Goal: Information Seeking & Learning: Learn about a topic

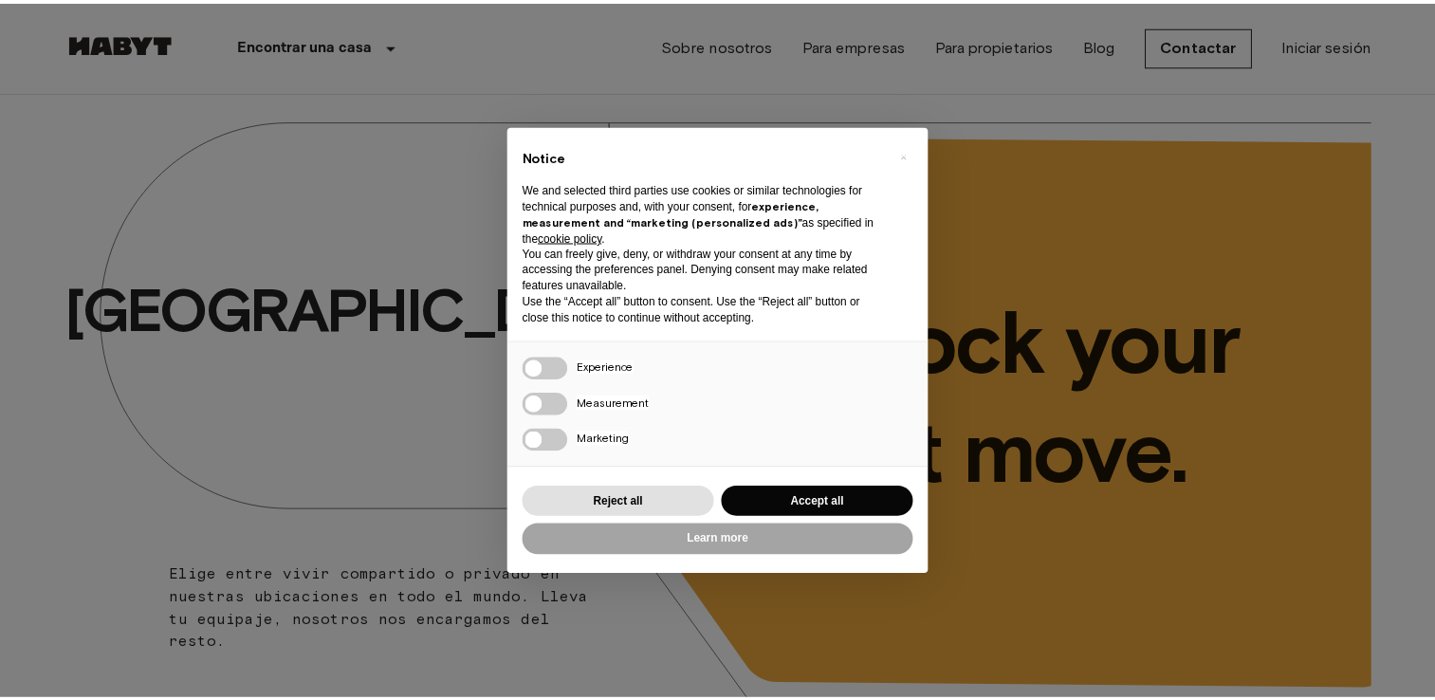
scroll to position [816, 0]
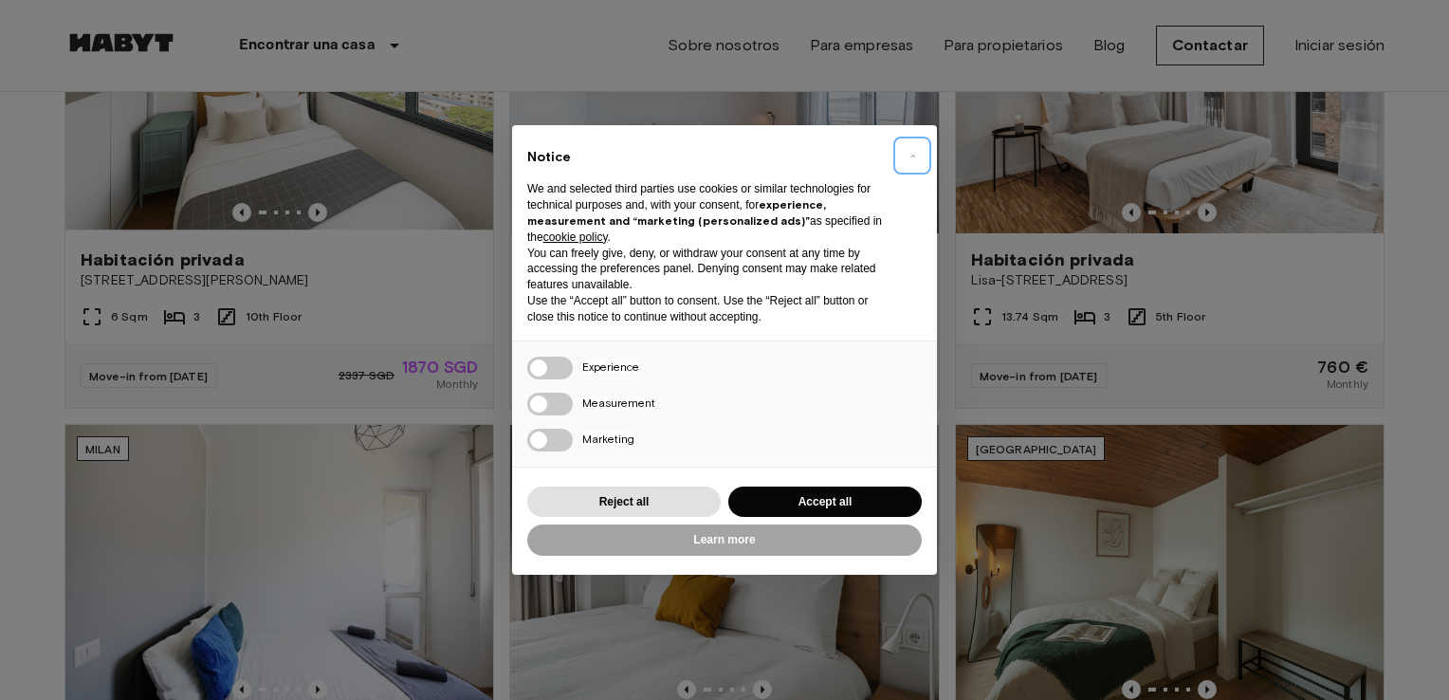
click at [912, 156] on span "×" at bounding box center [912, 155] width 7 height 23
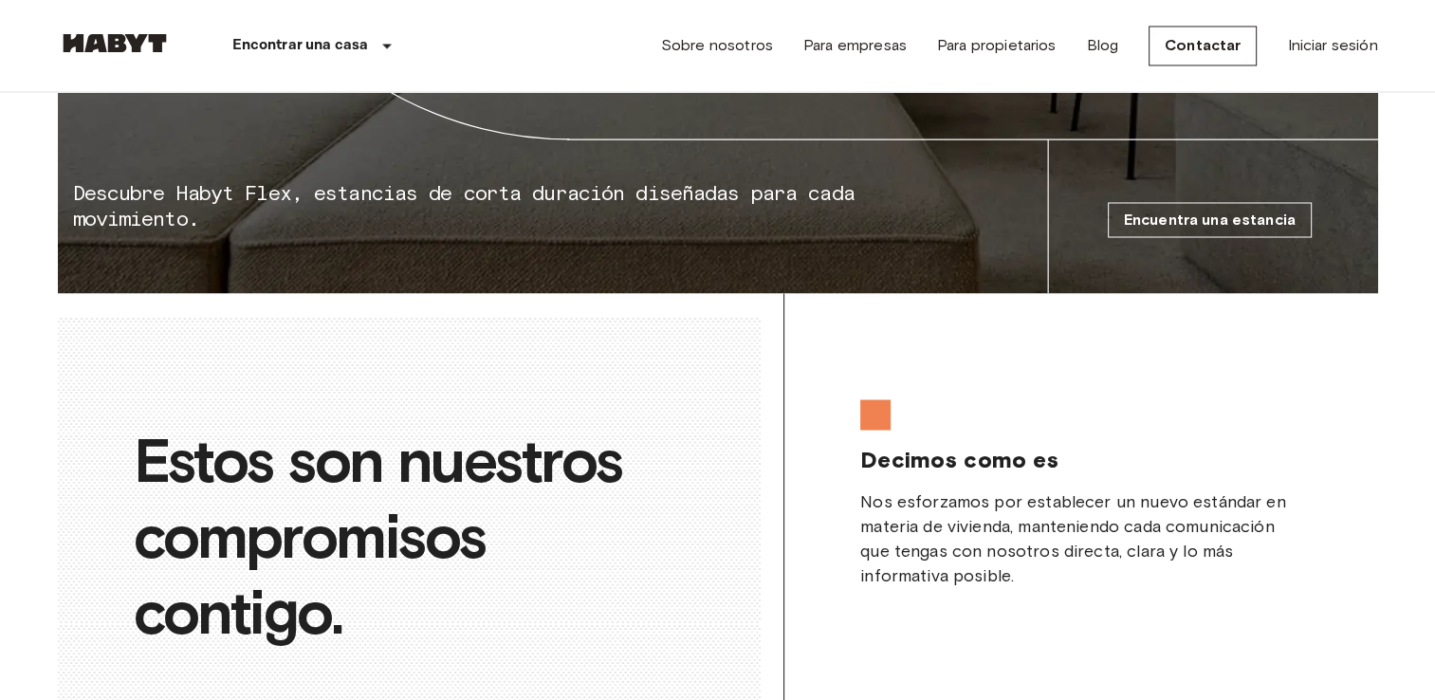
scroll to position [3429, 0]
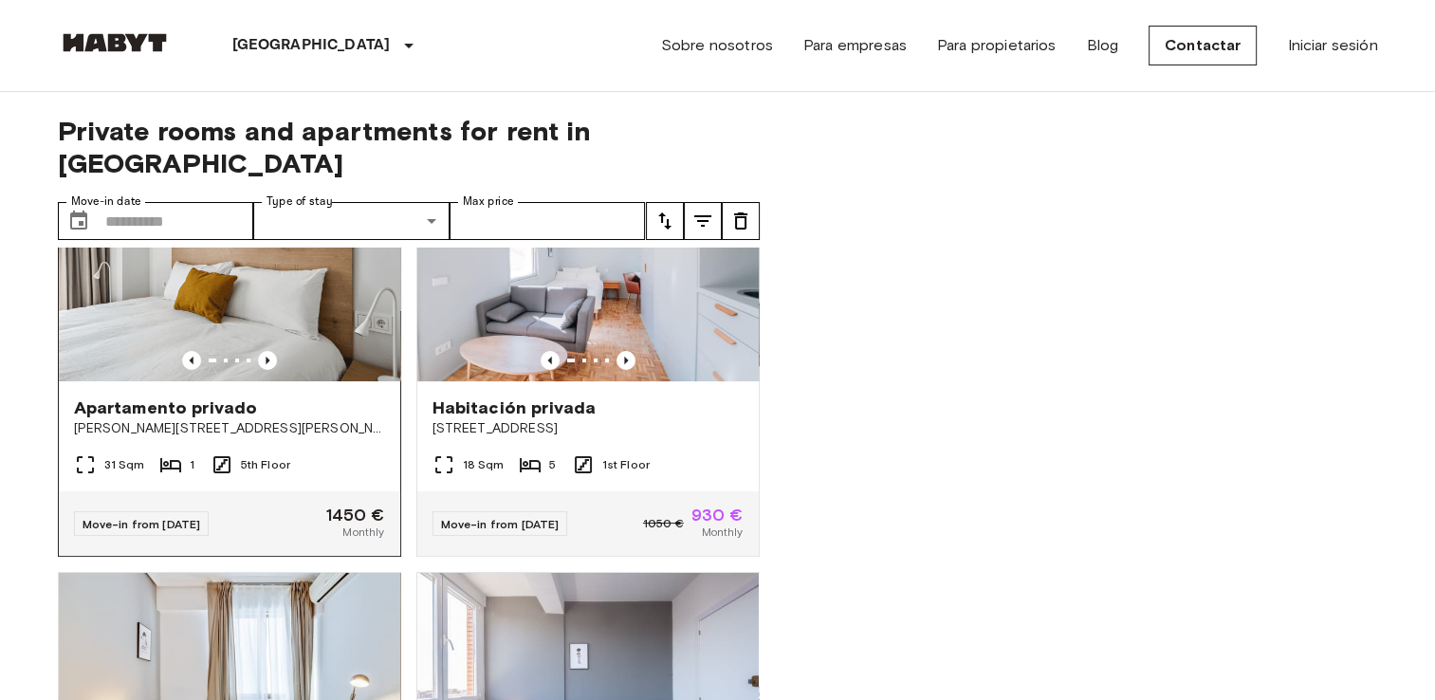
scroll to position [114, 0]
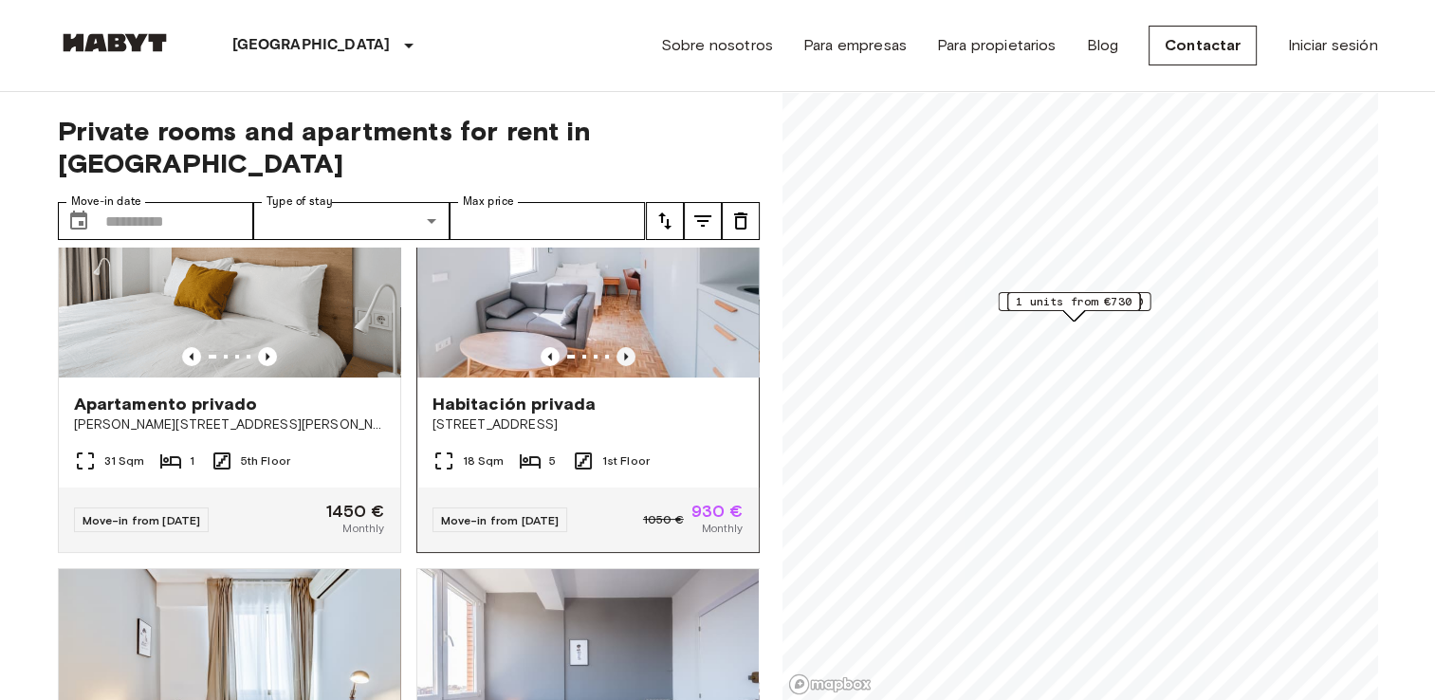
click at [616, 347] on icon "Previous image" at bounding box center [625, 356] width 19 height 19
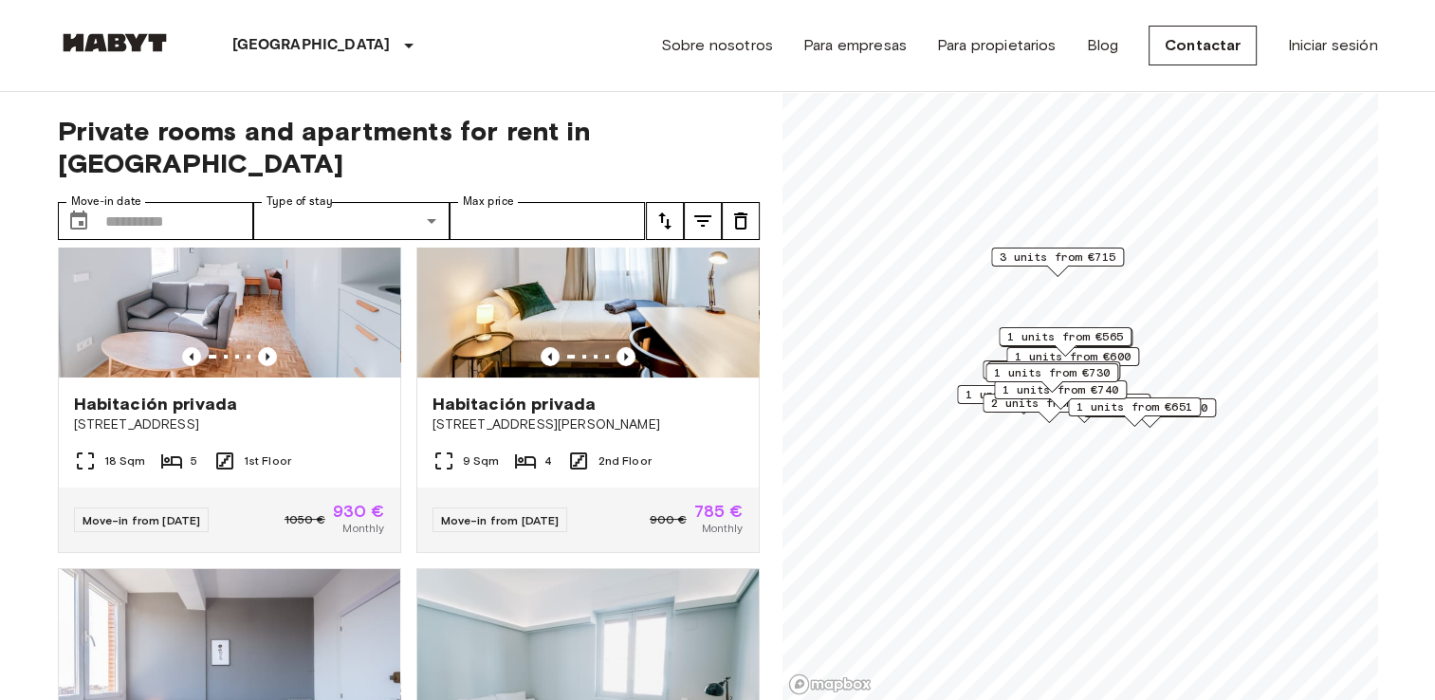
scroll to position [542, 0]
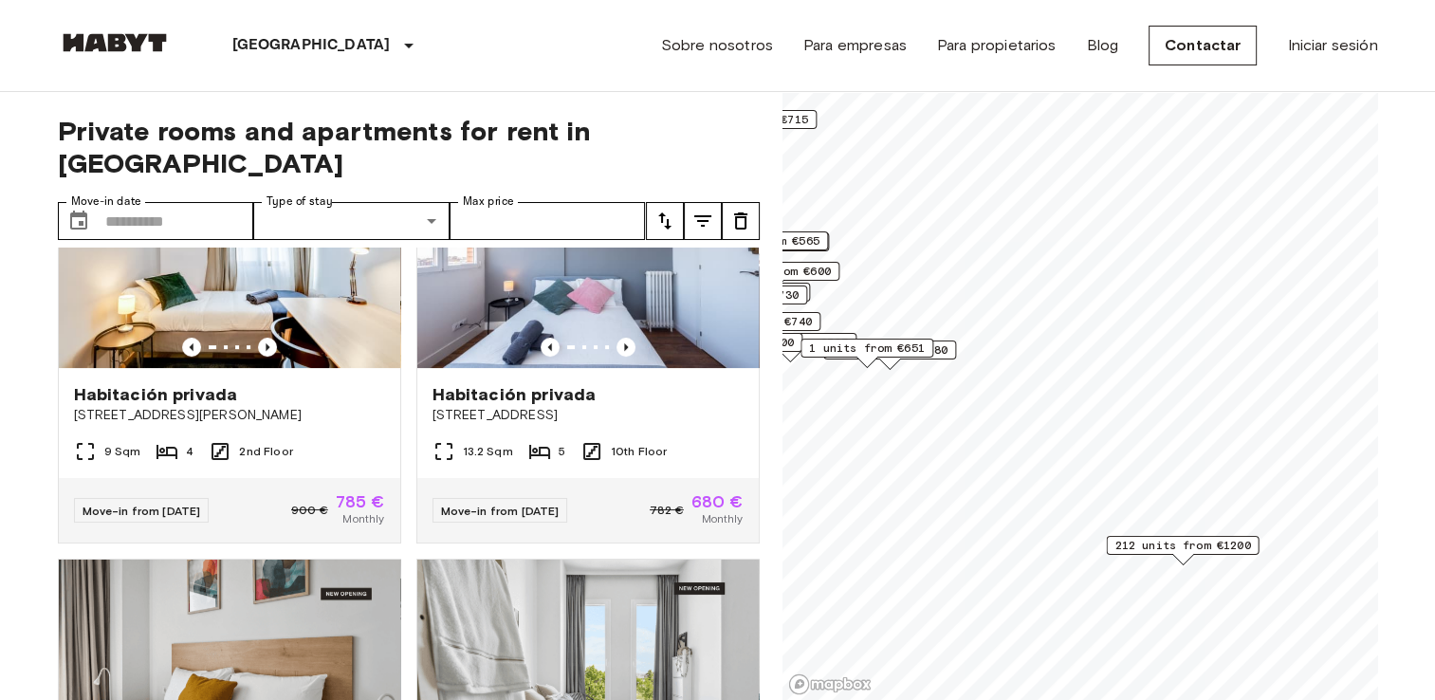
scroll to position [114, 0]
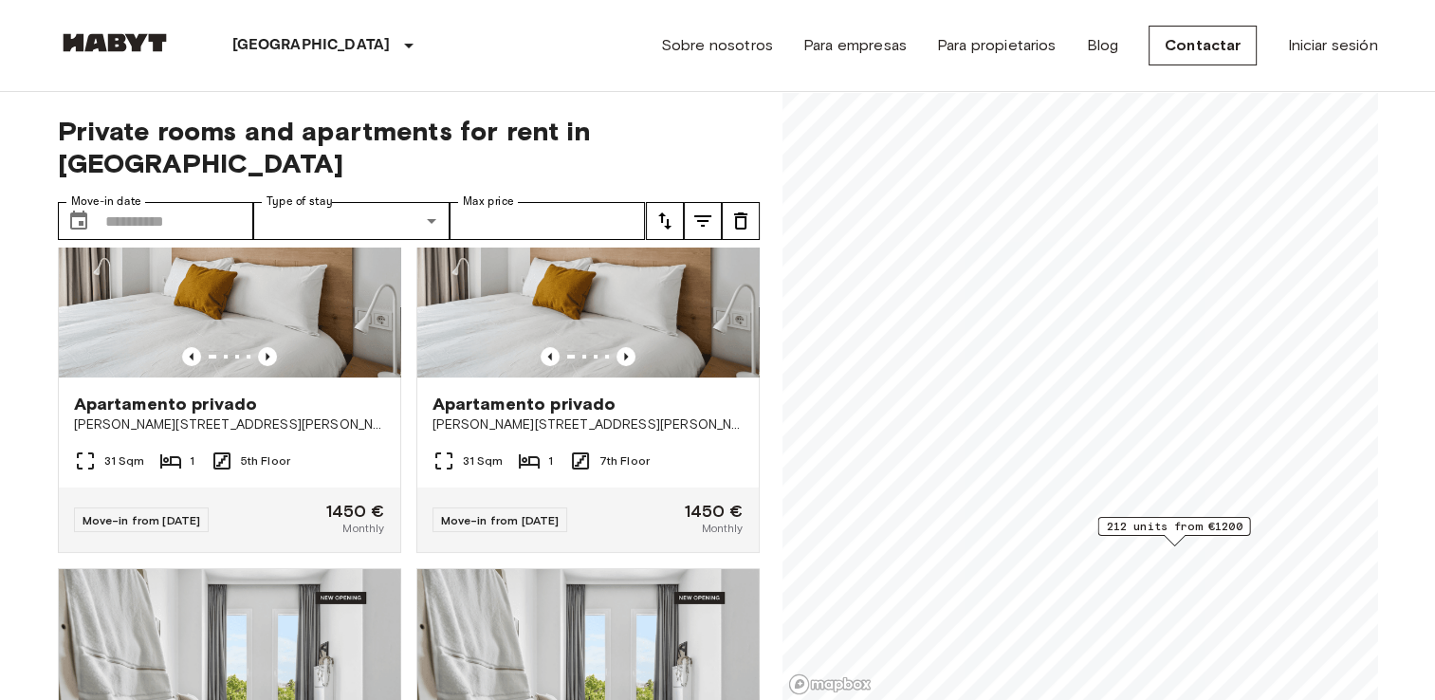
click at [1202, 527] on span "212 units from €1200" at bounding box center [1174, 526] width 136 height 17
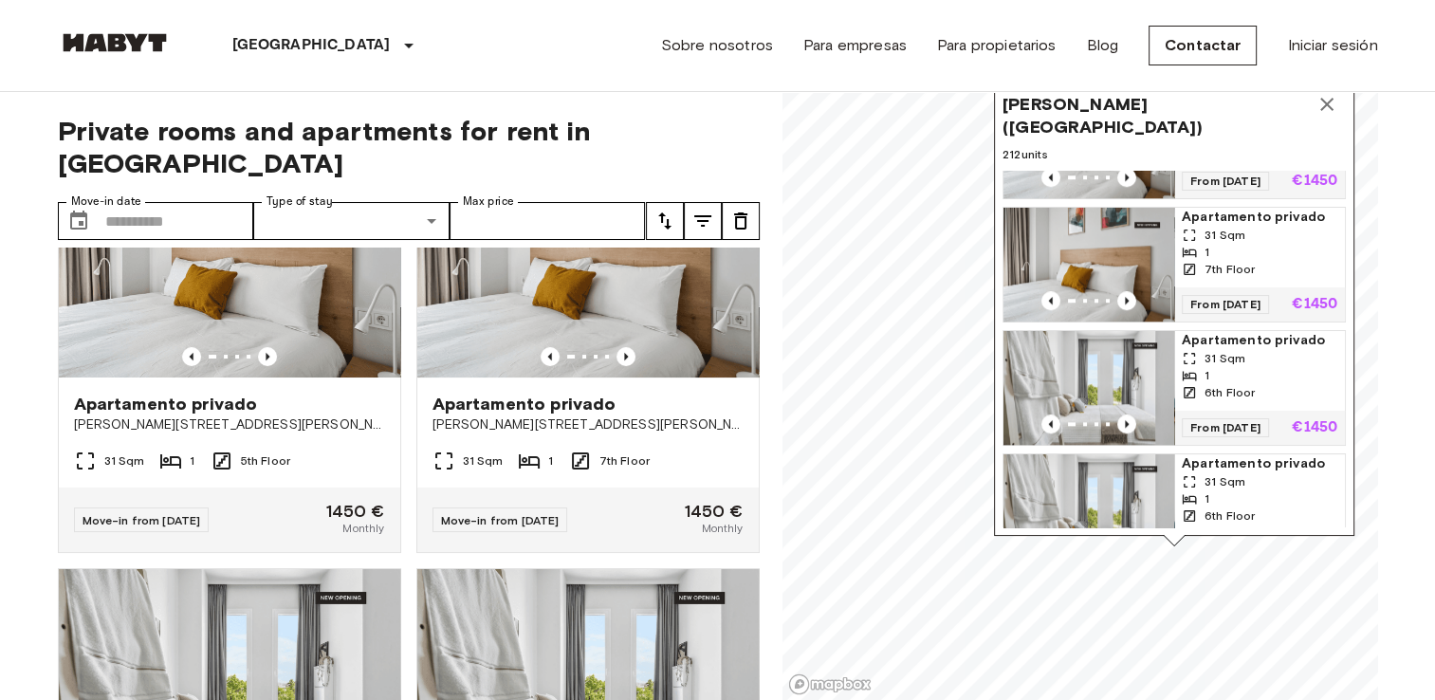
scroll to position [8841, 0]
click at [1152, 74] on img "Map marker" at bounding box center [1088, 17] width 171 height 114
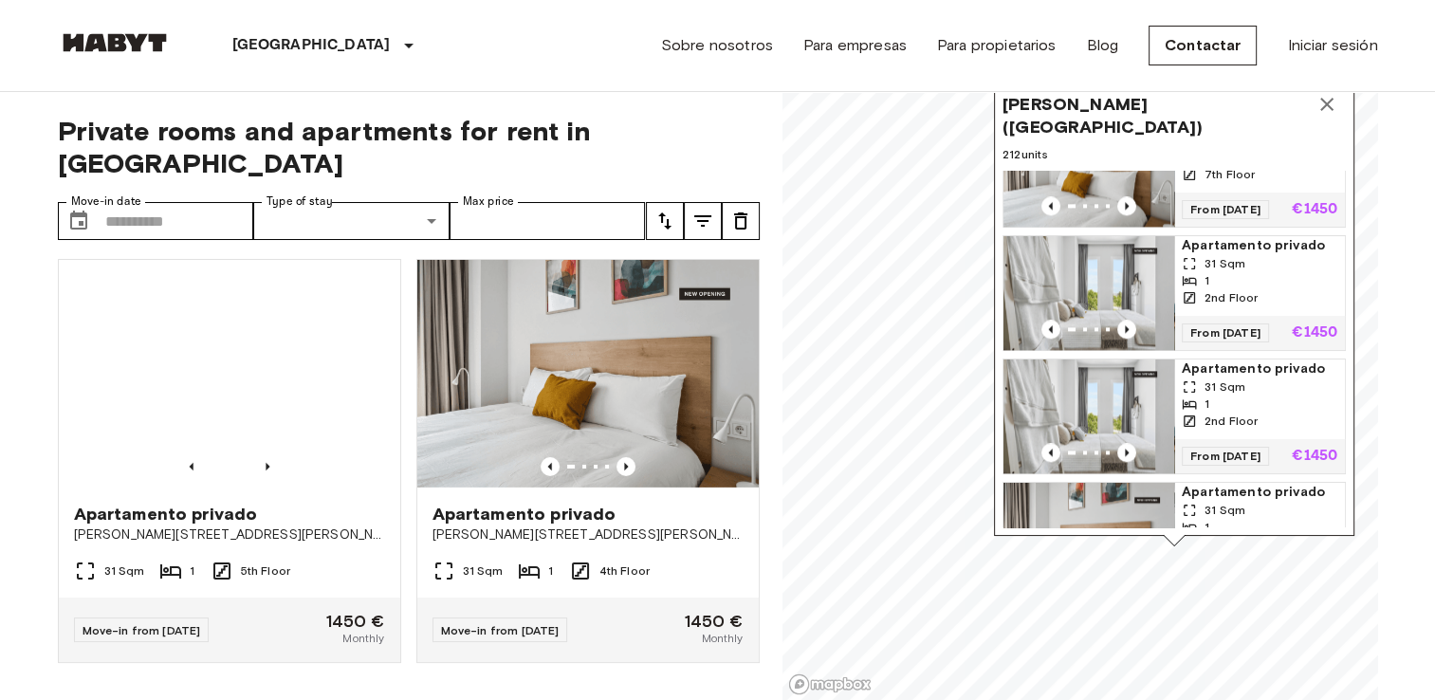
scroll to position [20868, 0]
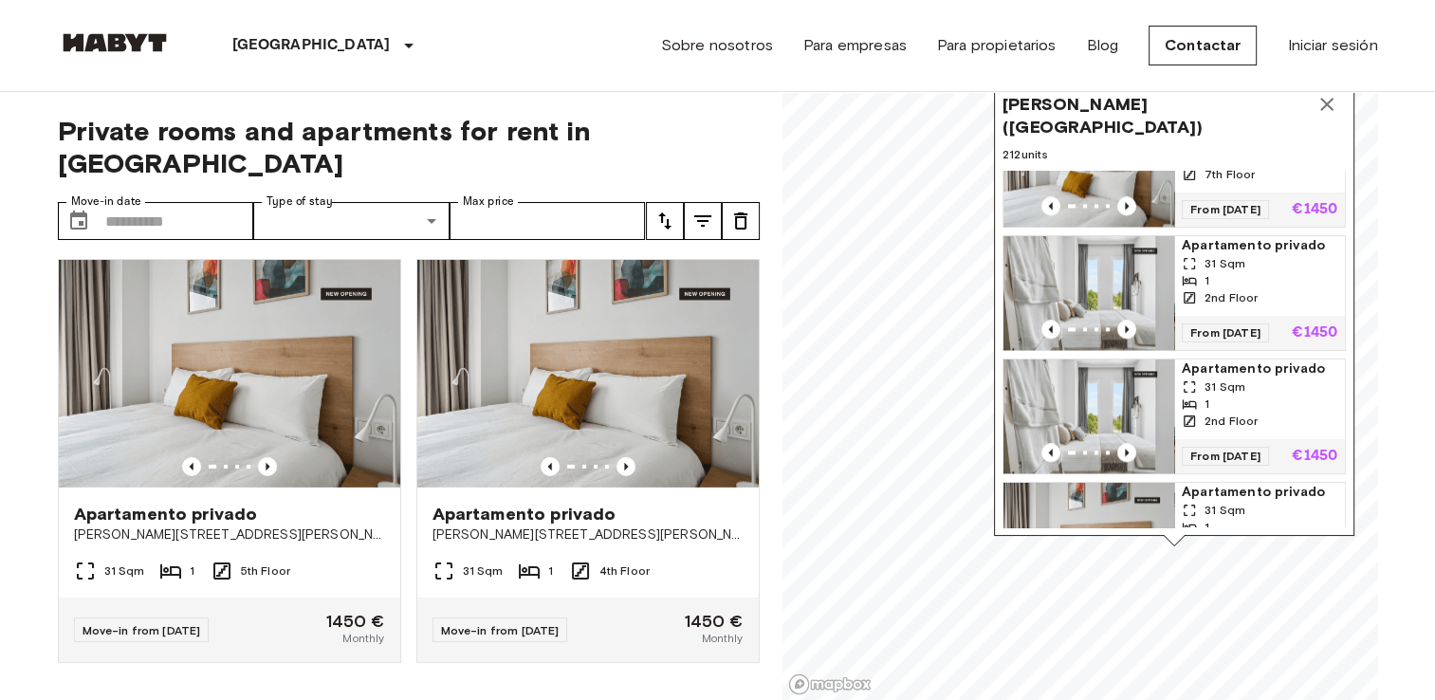
click at [670, 210] on icon "tune" at bounding box center [664, 221] width 23 height 23
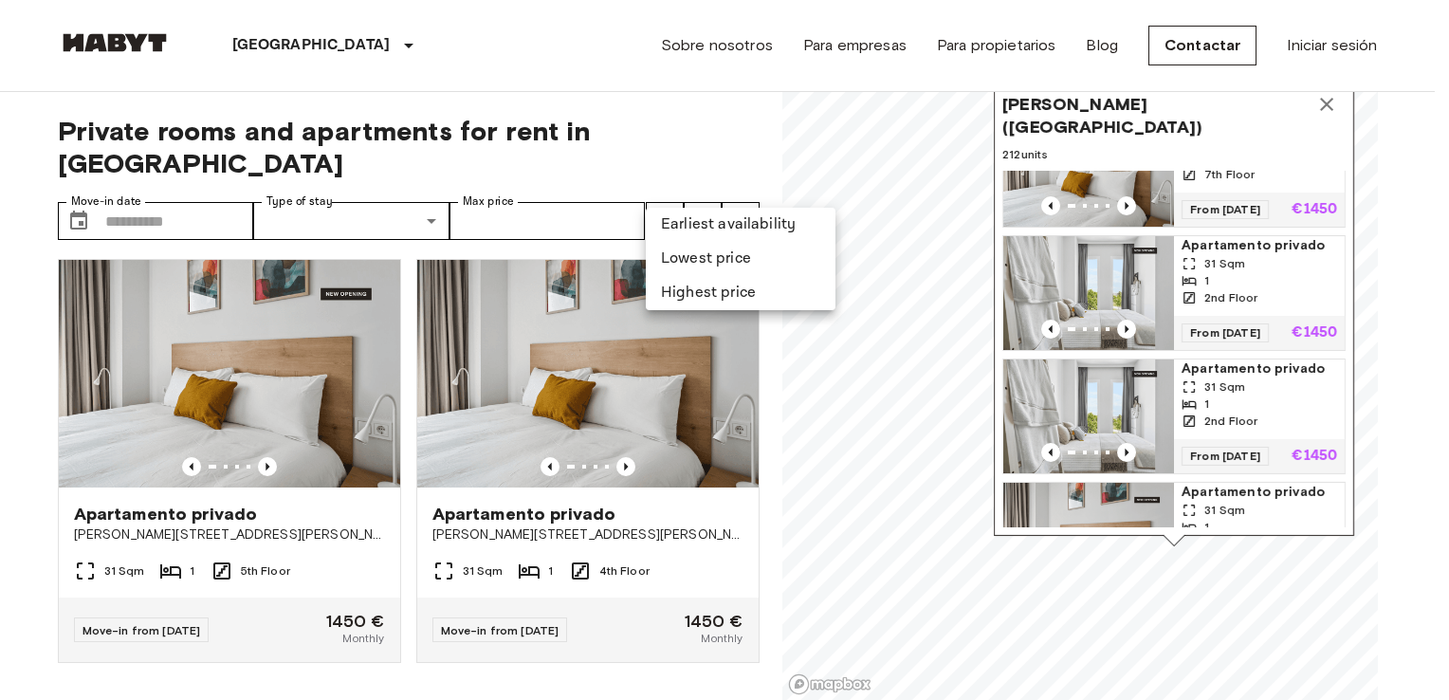
click at [687, 282] on li "Highest price" at bounding box center [741, 293] width 190 height 34
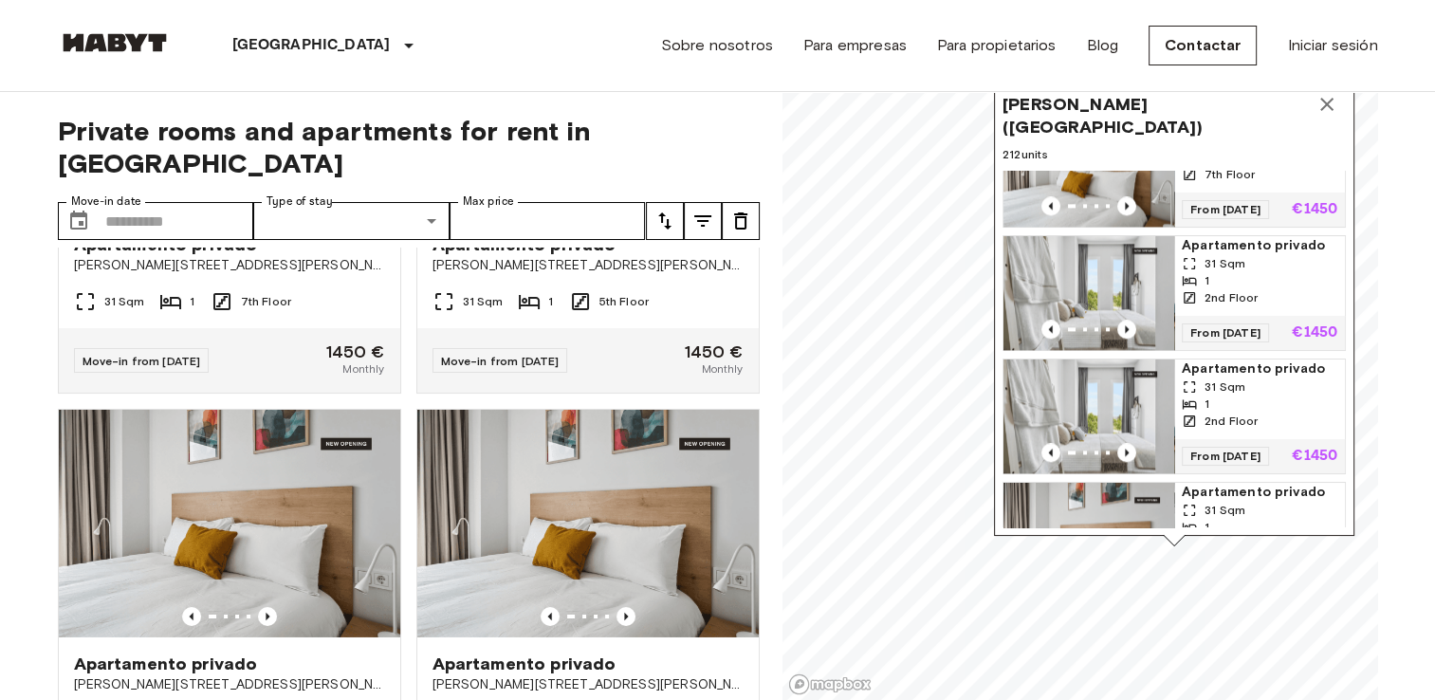
scroll to position [20806, 0]
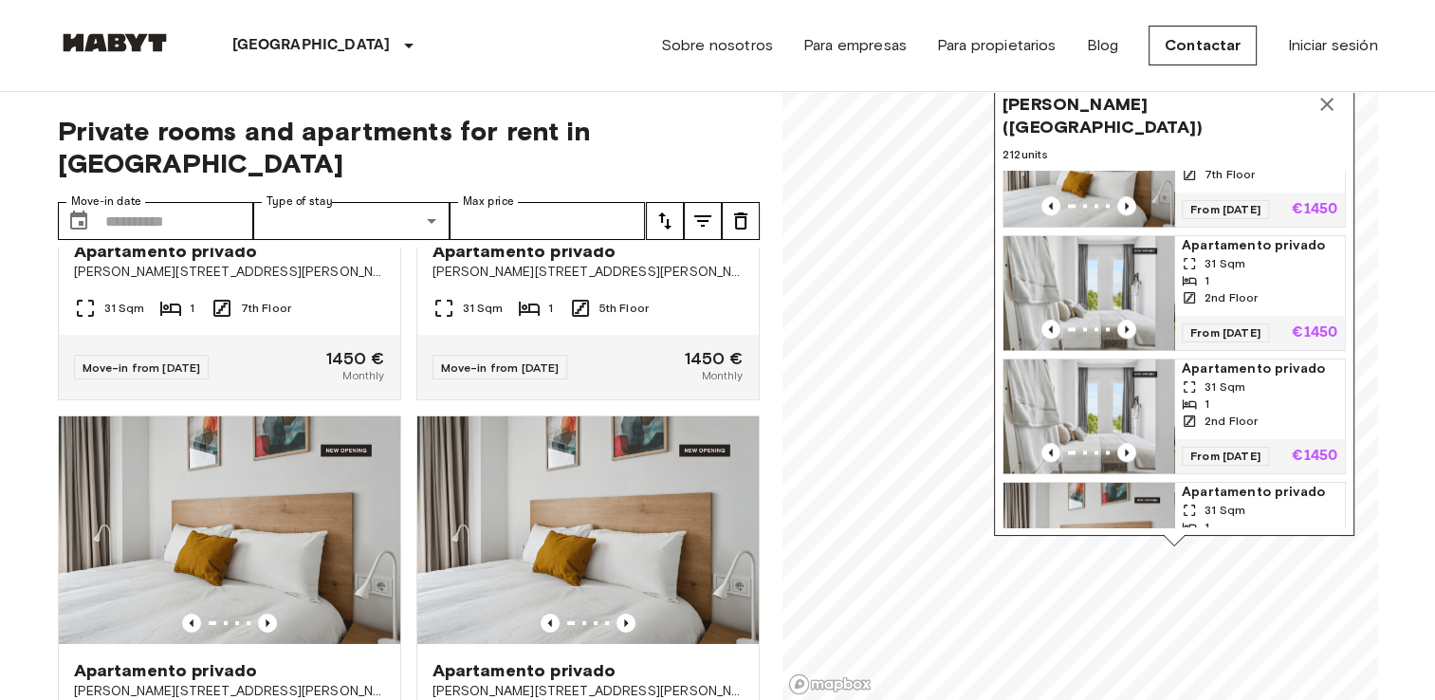
click at [729, 210] on icon "tune" at bounding box center [740, 221] width 23 height 23
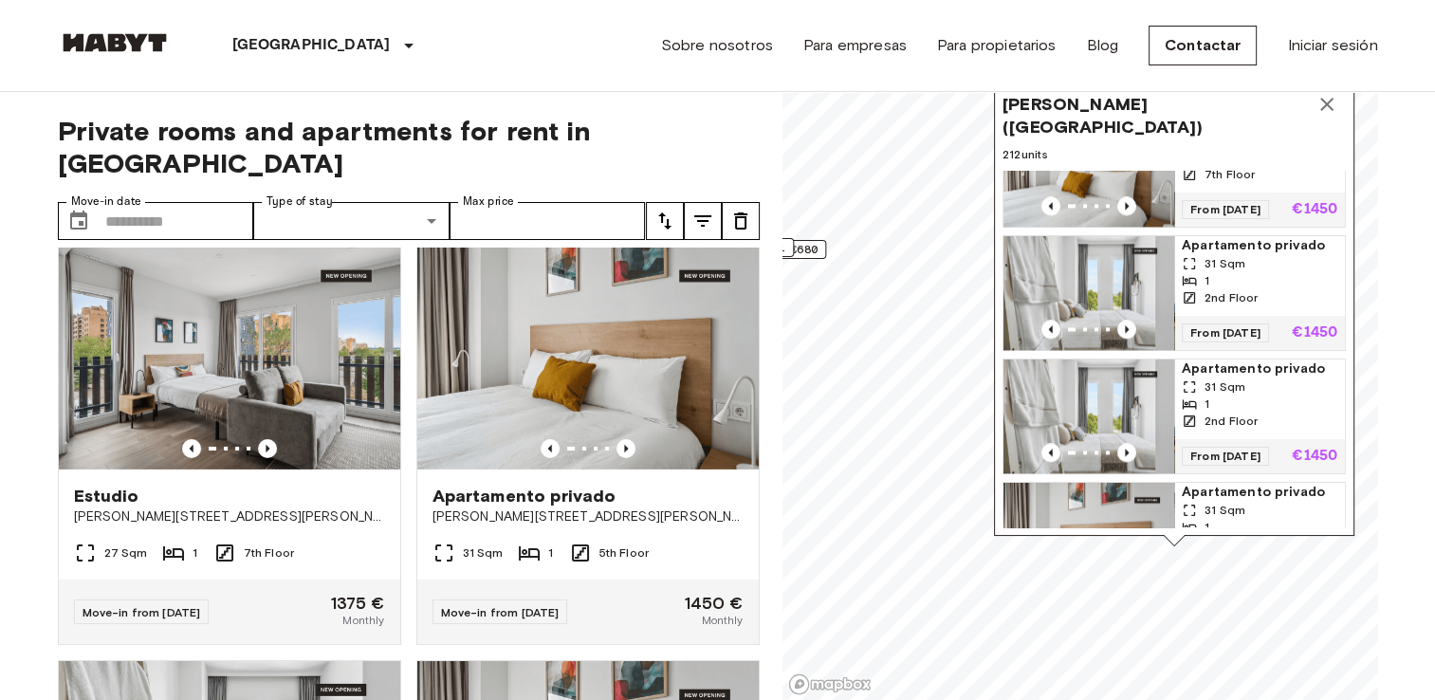
scroll to position [20574, 0]
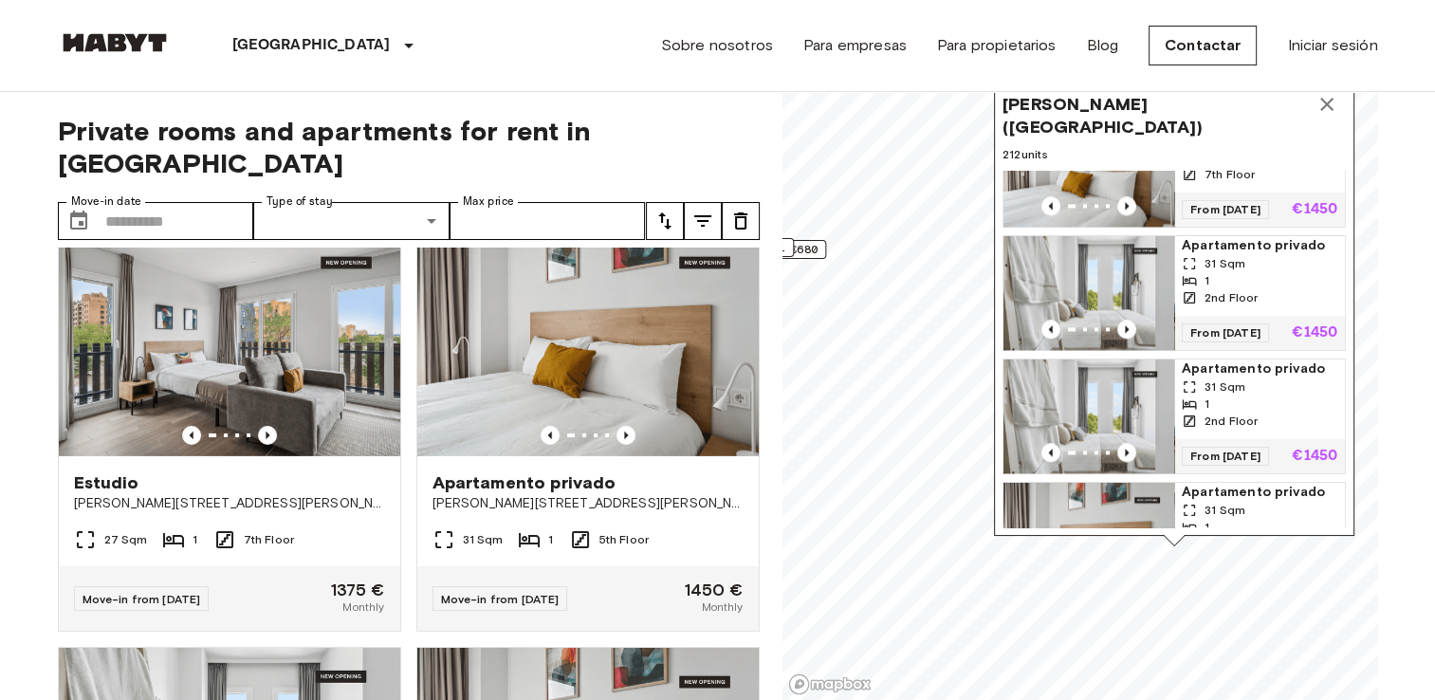
click at [273, 26] on div at bounding box center [229, 16] width 341 height 19
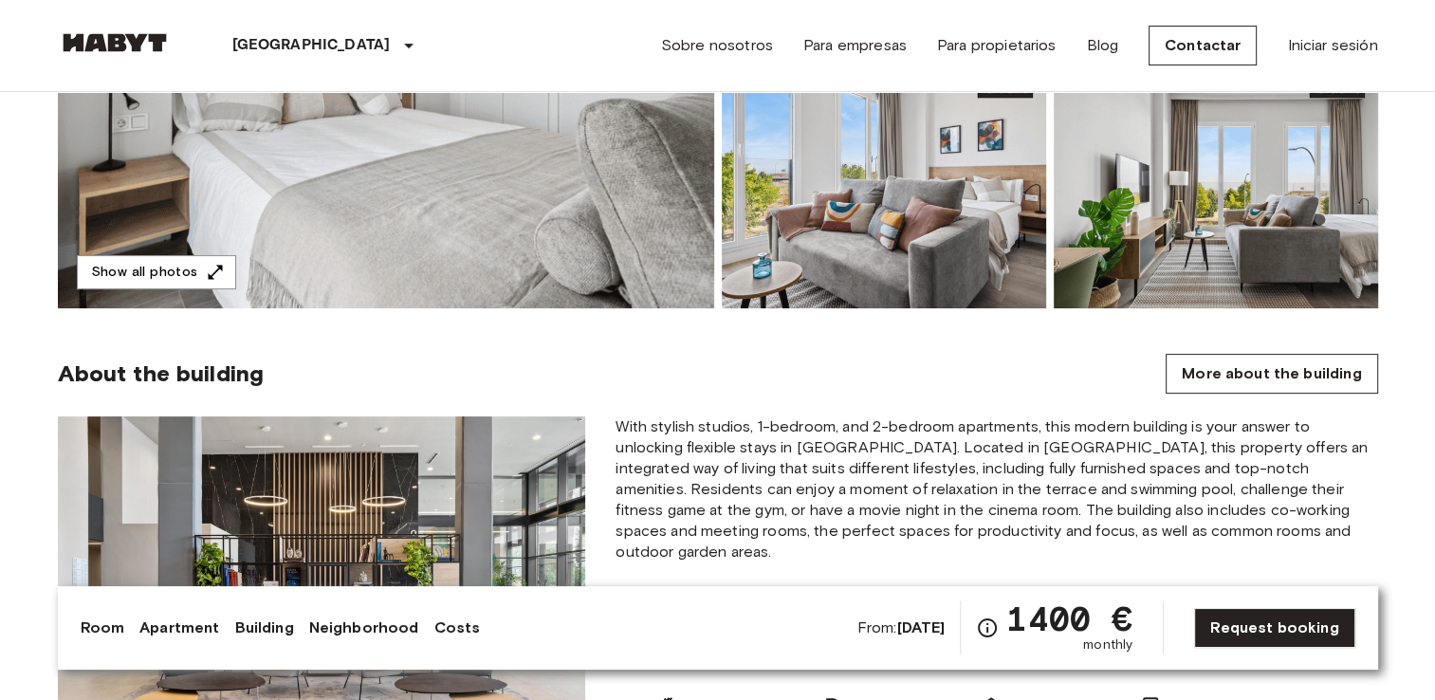
scroll to position [482, 0]
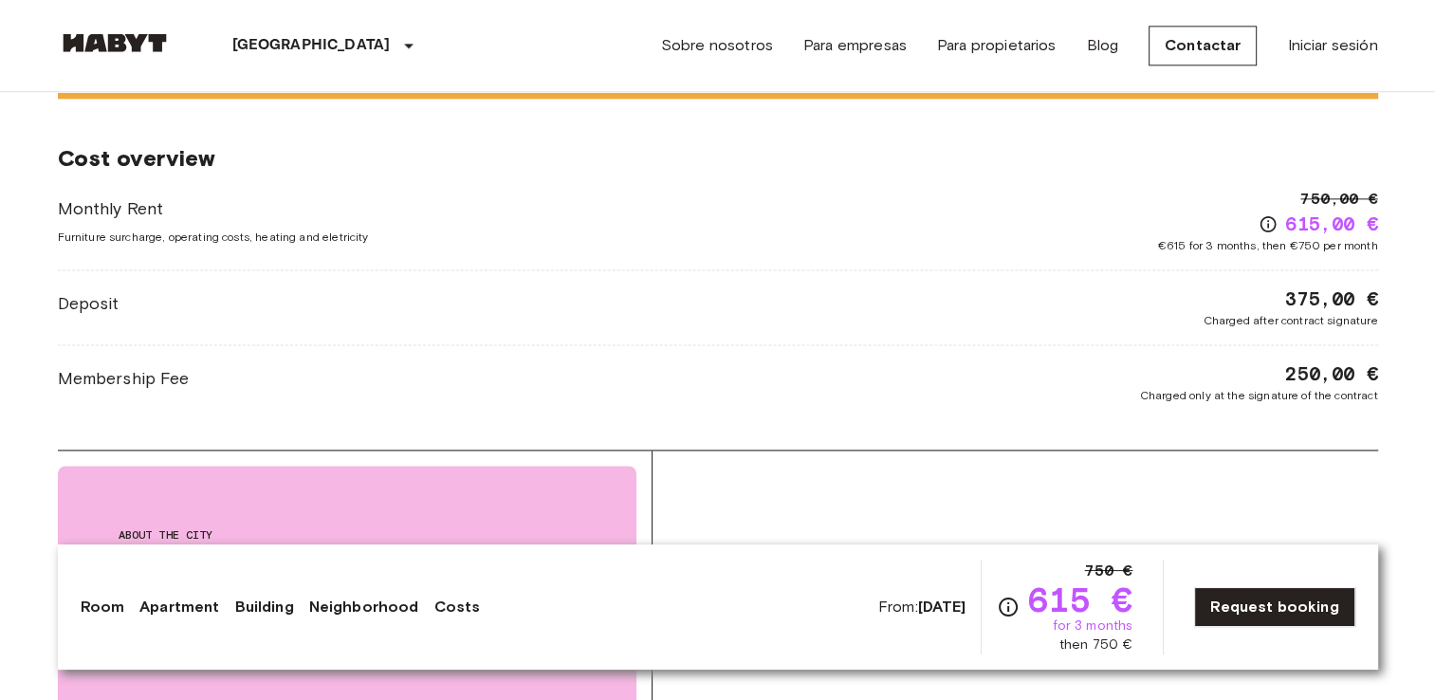
scroll to position [2477, 0]
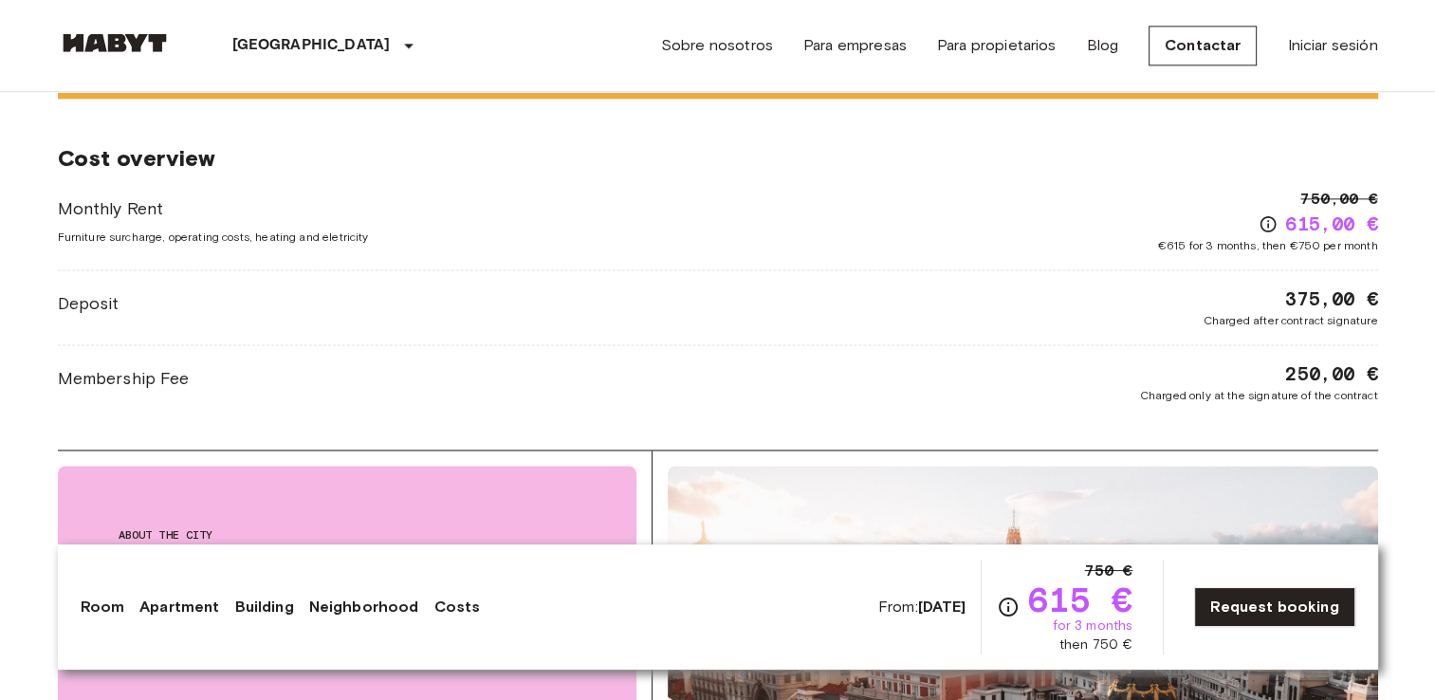
click at [478, 188] on div "Monthly Rent Furniture surcharge, operating costs, heating and eletricity 750,0…" at bounding box center [718, 221] width 1320 height 66
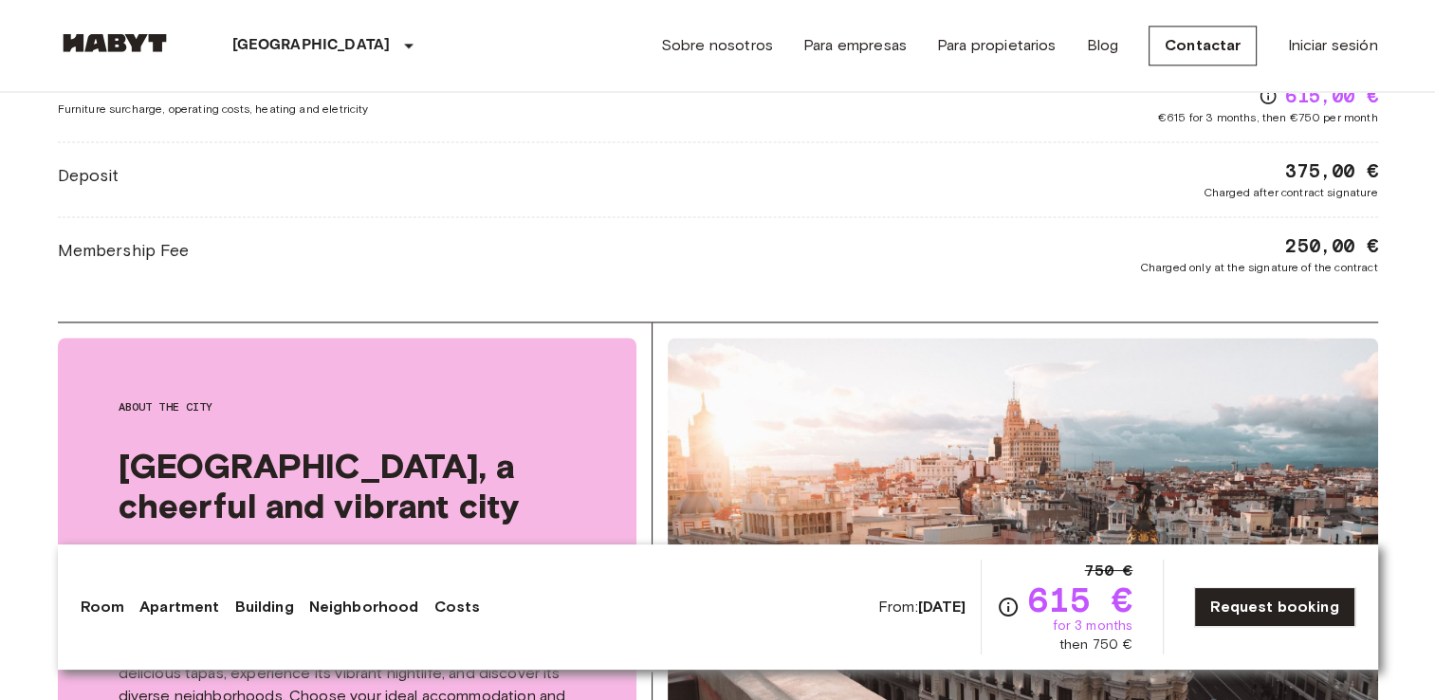
scroll to position [2591, 0]
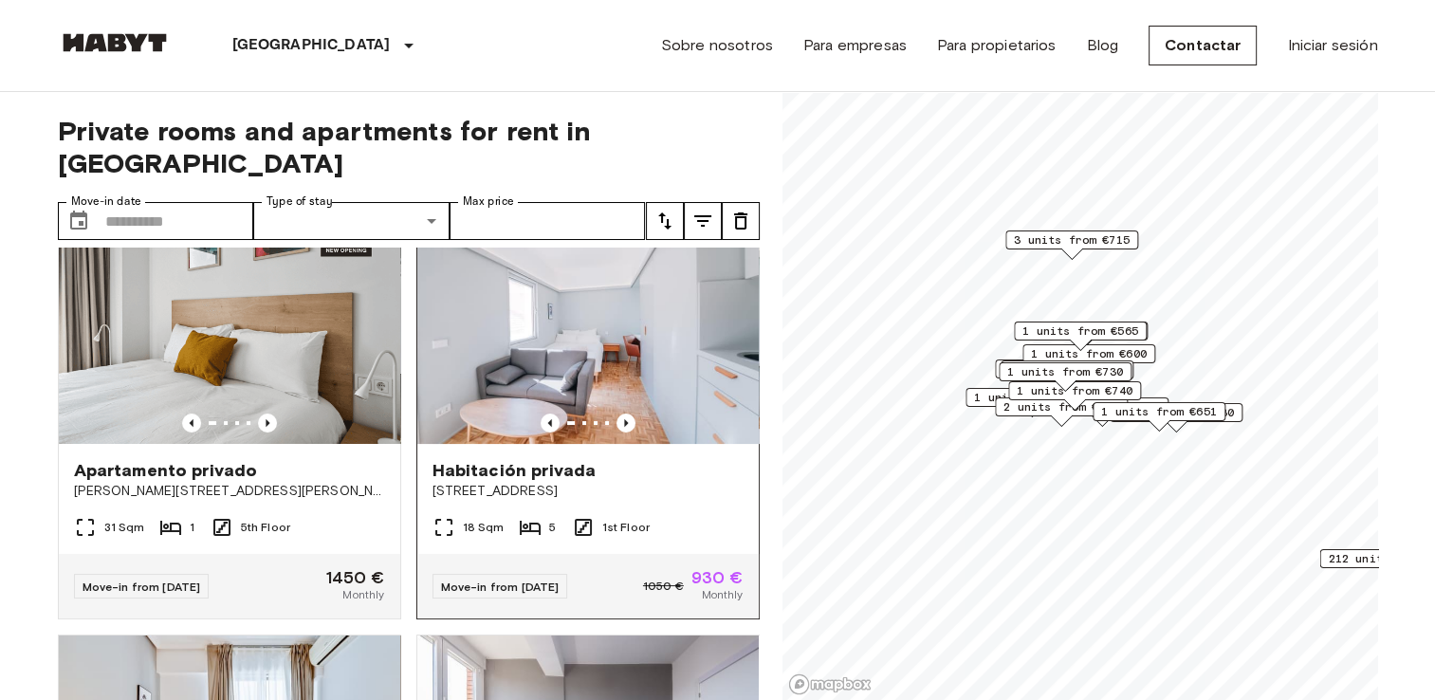
scroll to position [48, 0]
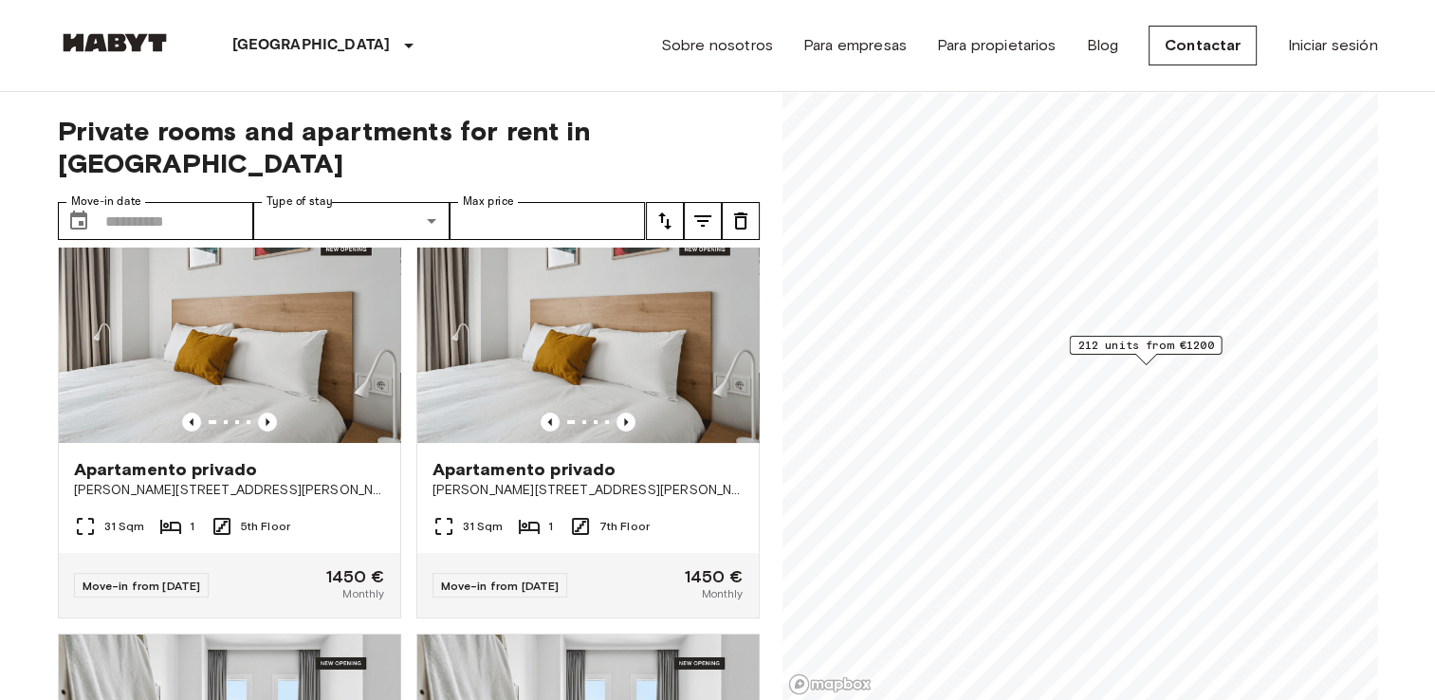
click at [1168, 347] on span "212 units from €1200" at bounding box center [1145, 345] width 136 height 17
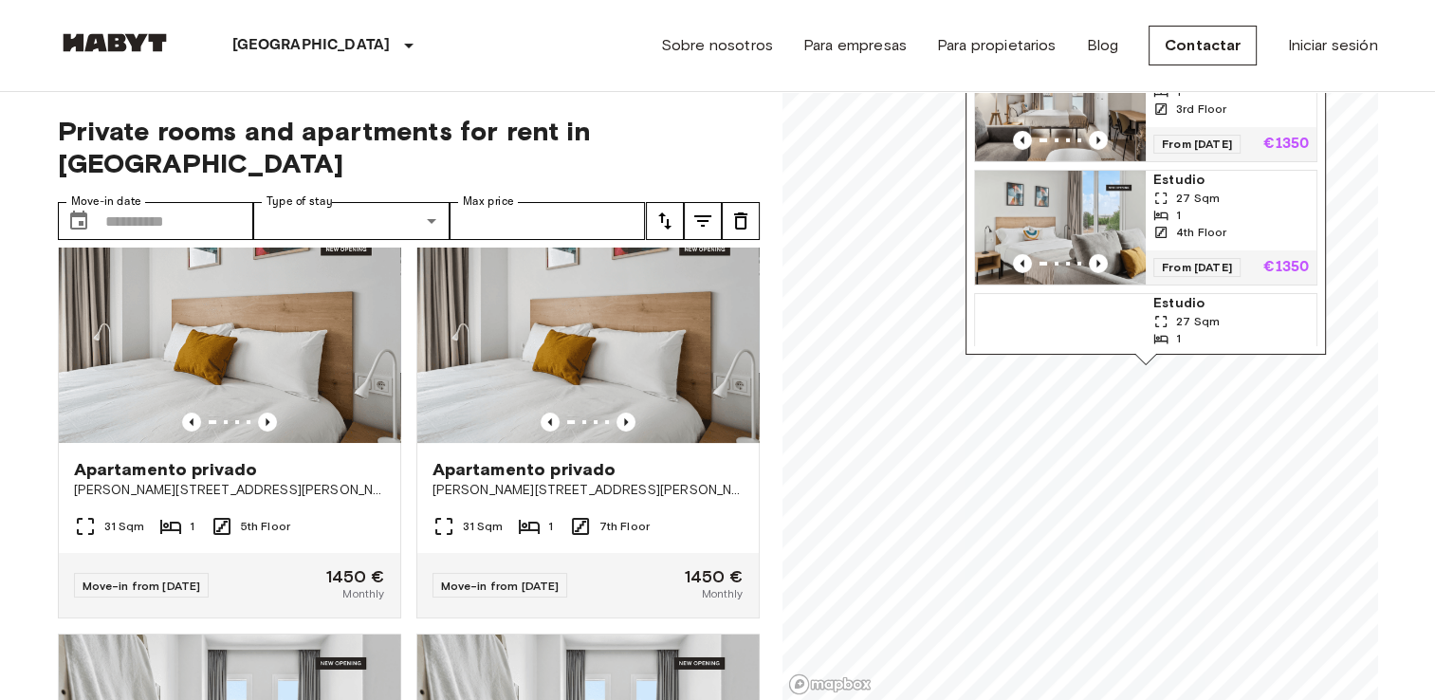
scroll to position [5992, 0]
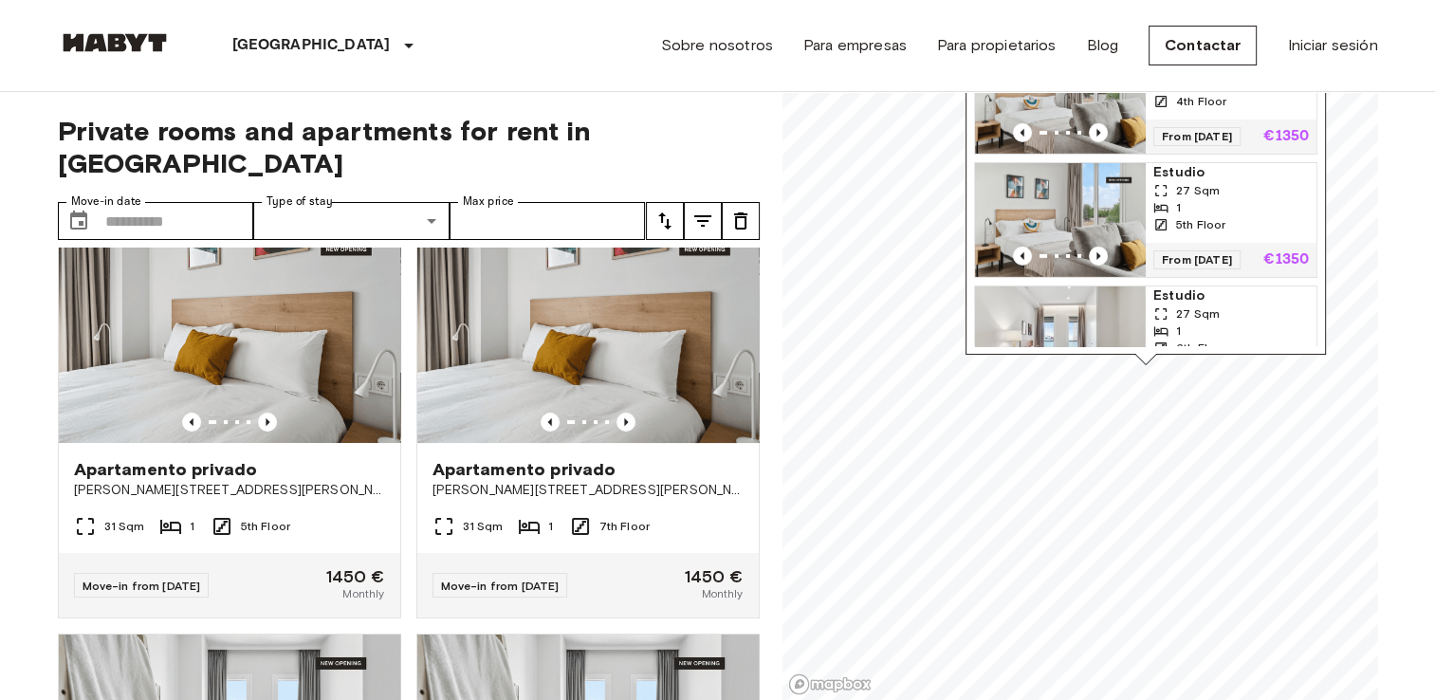
click at [1322, 239] on div "[PERSON_NAME] [GEOGRAPHIC_DATA][PERSON_NAME] ([GEOGRAPHIC_DATA]) 212 units Estu…" at bounding box center [1145, 118] width 360 height 474
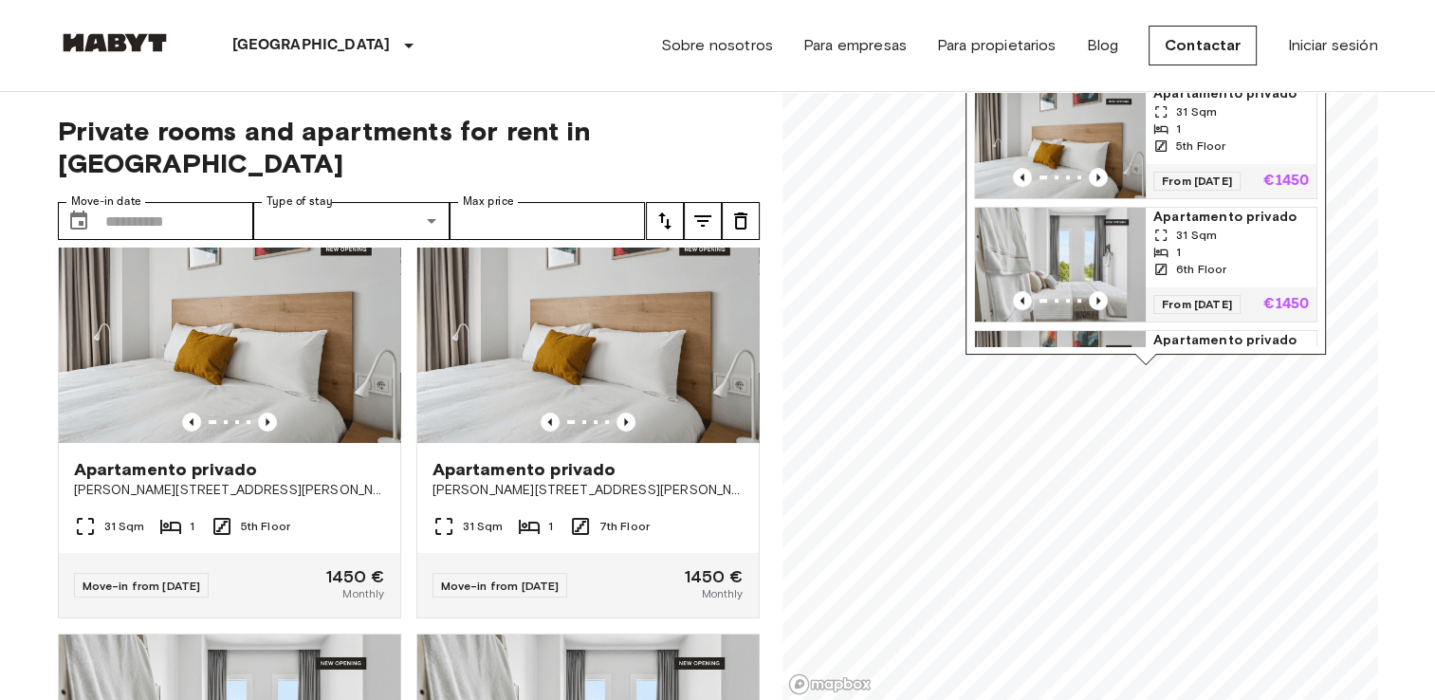
scroll to position [15547, 0]
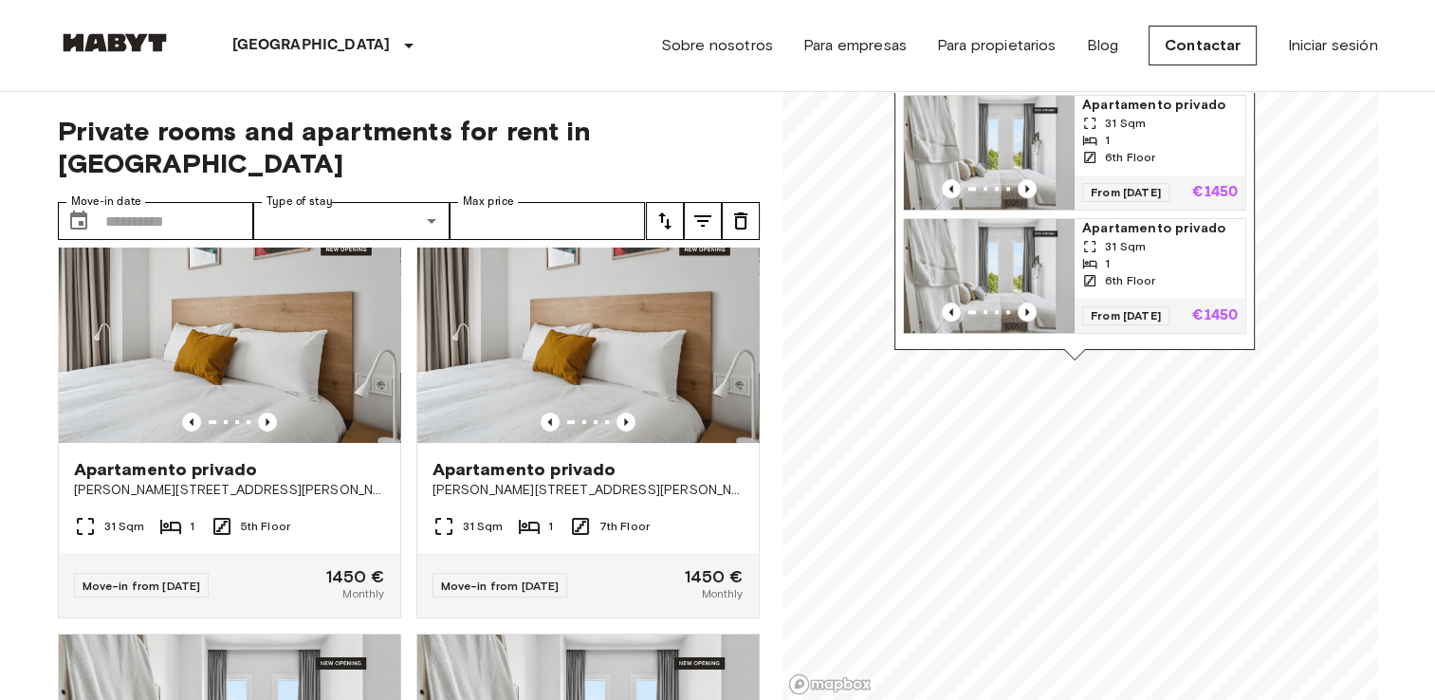
click at [132, 35] on img at bounding box center [115, 42] width 114 height 19
